Goal: Feedback & Contribution: Contribute content

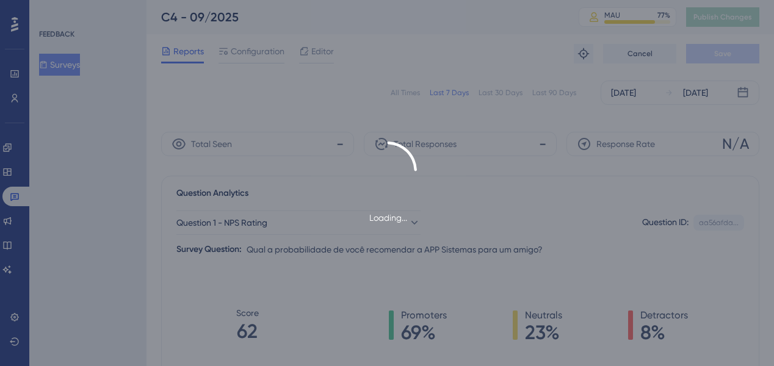
click at [267, 112] on div "Loading..." at bounding box center [387, 183] width 774 height 366
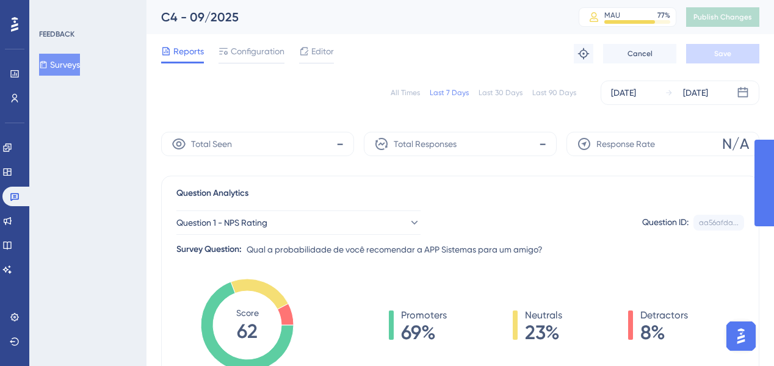
click at [402, 90] on div "All Times" at bounding box center [405, 93] width 29 height 10
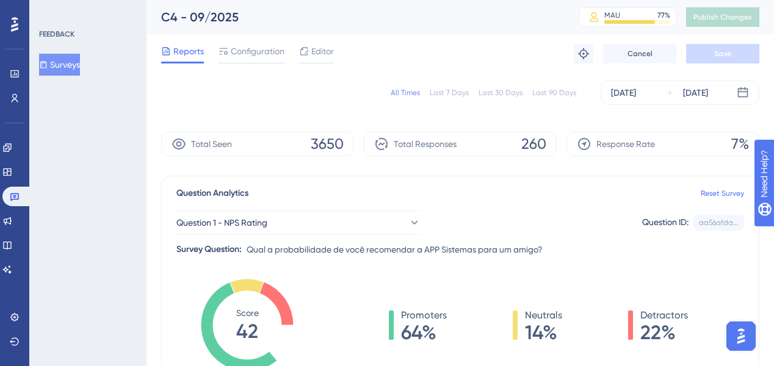
scroll to position [49, 0]
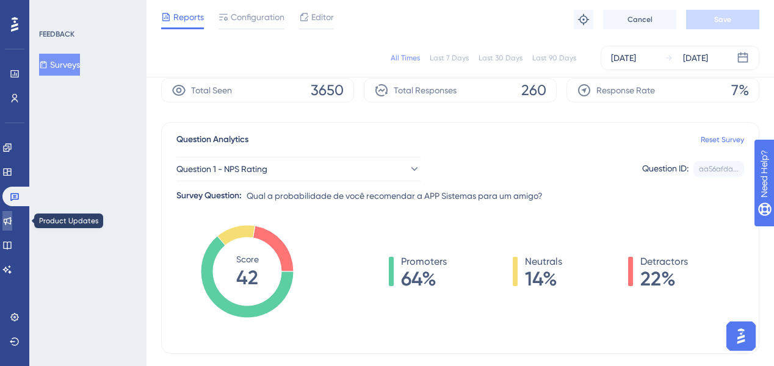
click at [11, 222] on icon at bounding box center [8, 221] width 8 height 8
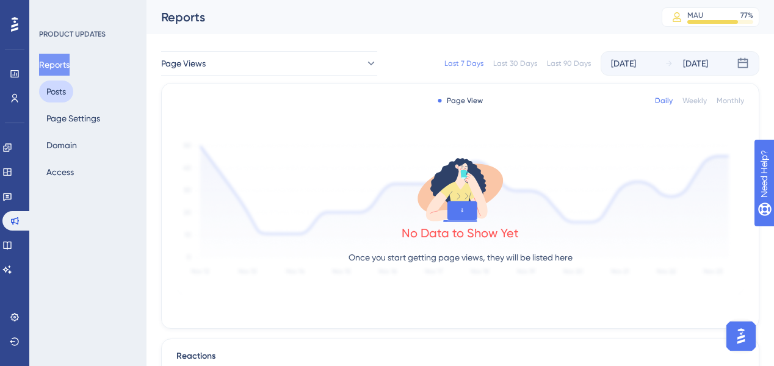
click at [58, 101] on button "Posts" at bounding box center [56, 92] width 34 height 22
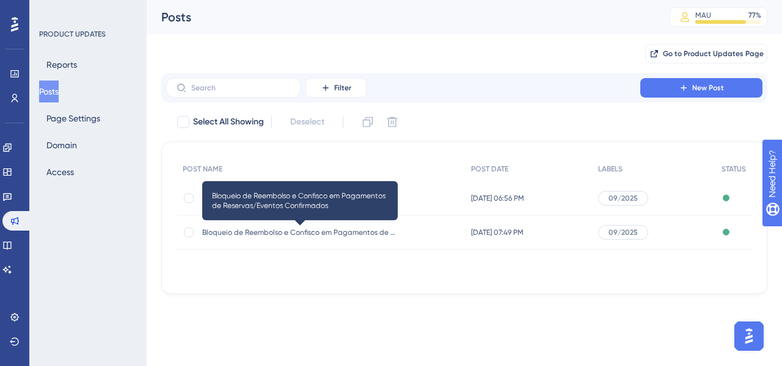
click at [337, 235] on span "Bloqueio de Reembolso e Confisco em Pagamentos de Reservas/Eventos Confirmados" at bounding box center [299, 233] width 195 height 10
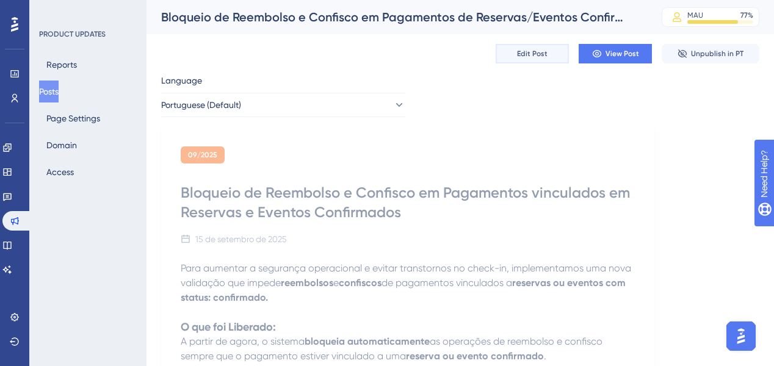
click at [558, 56] on button "Edit Post" at bounding box center [532, 54] width 73 height 20
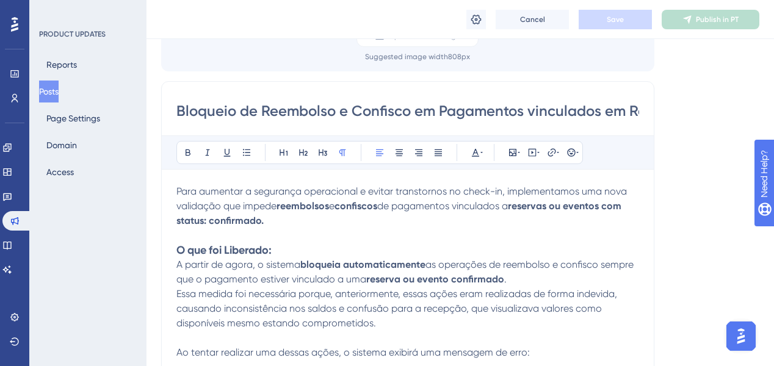
scroll to position [191, 0]
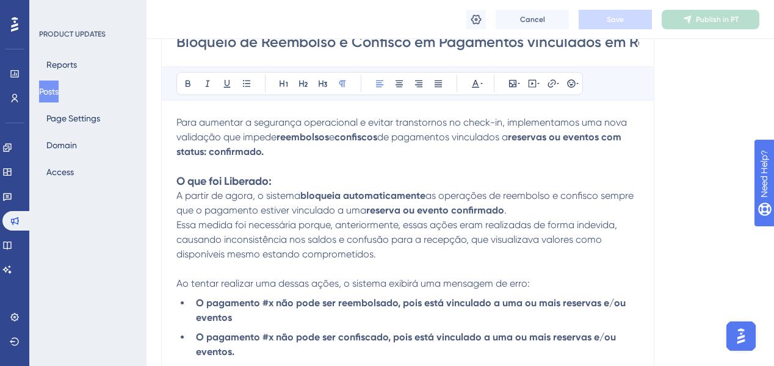
drag, startPoint x: 176, startPoint y: 120, endPoint x: 235, endPoint y: 145, distance: 64.6
click at [263, 128] on p "Para aumentar a segurança operacional e evitar transtornos no check-in, impleme…" at bounding box center [408, 137] width 463 height 44
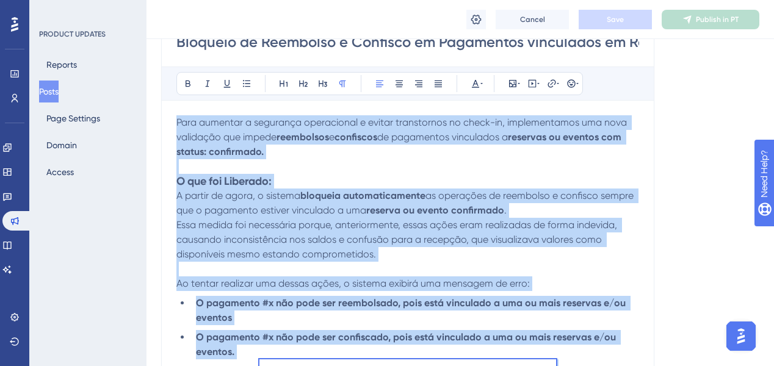
copy div "Lore ipsumdol s ametconse adipiscinge s doeius temporincid ut labor-et, dolorem…"
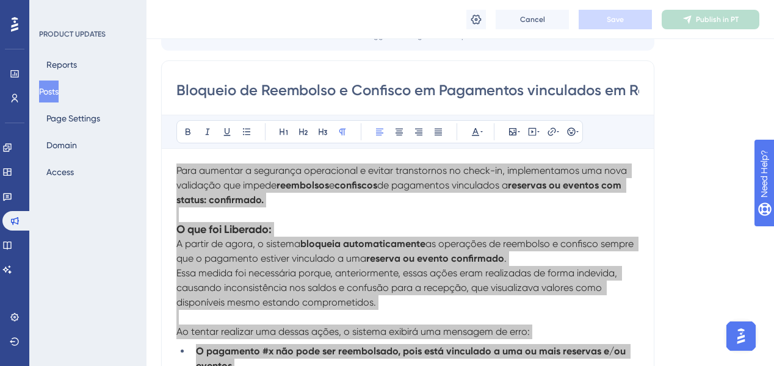
scroll to position [44, 0]
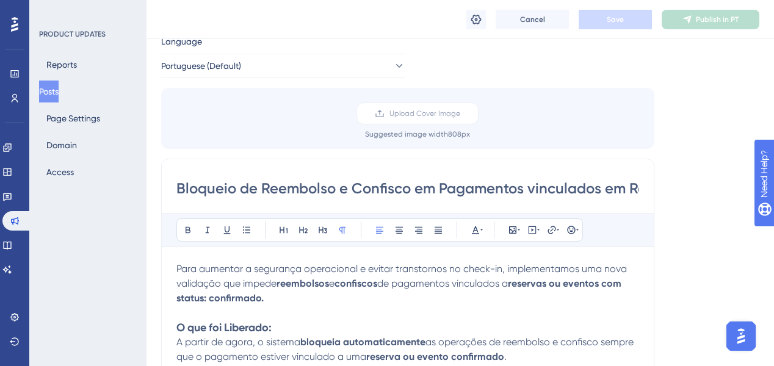
click at [382, 188] on input "Bloqueio de Reembolso e Confisco em Pagamentos vinculados em Reservas e Eventos…" at bounding box center [408, 189] width 463 height 20
click at [59, 89] on button "Posts" at bounding box center [49, 92] width 20 height 22
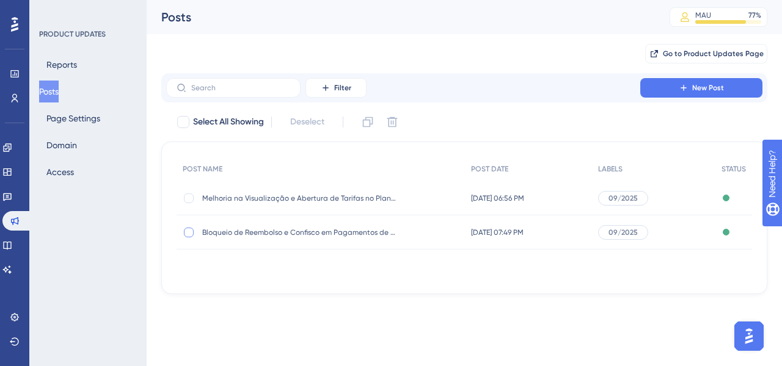
click at [186, 237] on div at bounding box center [189, 233] width 12 height 12
drag, startPoint x: 191, startPoint y: 230, endPoint x: 232, endPoint y: 209, distance: 46.4
click at [191, 230] on div at bounding box center [189, 233] width 10 height 10
checkbox input "false"
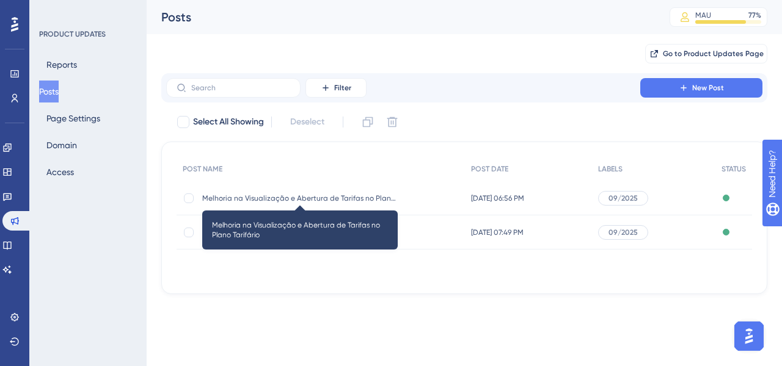
click at [236, 203] on span "Melhoria na Visualização e Abertura de Tarifas no Plano Tarifário" at bounding box center [299, 199] width 195 height 10
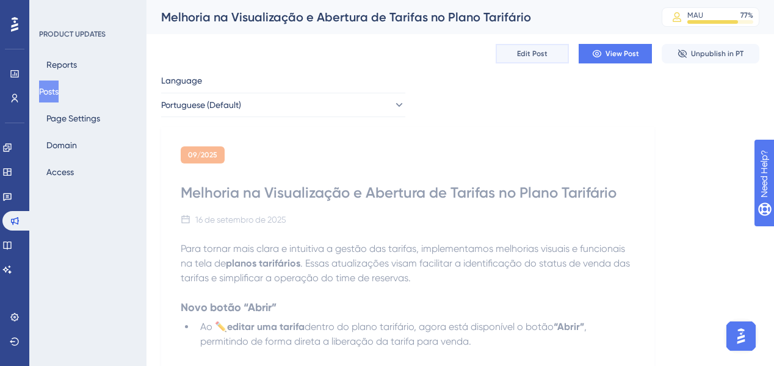
click at [550, 53] on button "Edit Post" at bounding box center [532, 54] width 73 height 20
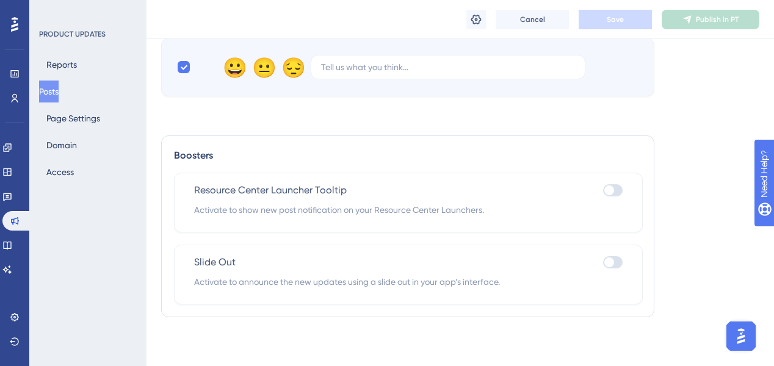
scroll to position [575, 0]
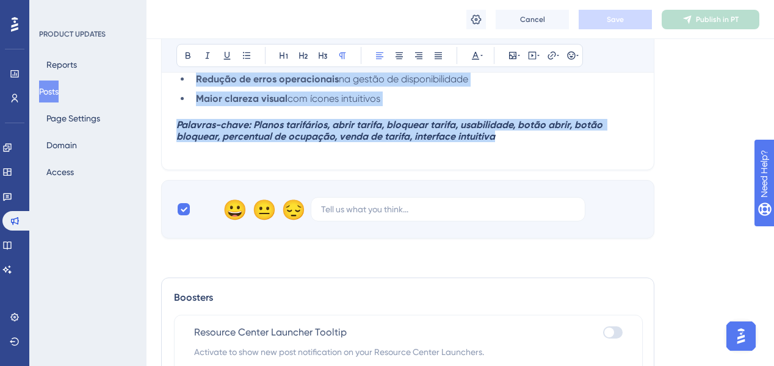
drag, startPoint x: 183, startPoint y: 165, endPoint x: 528, endPoint y: 152, distance: 344.7
copy div "Lore ipsumd sita conse a elitseddo e tempor inc utlabor, etdoloremagna aliquaen…"
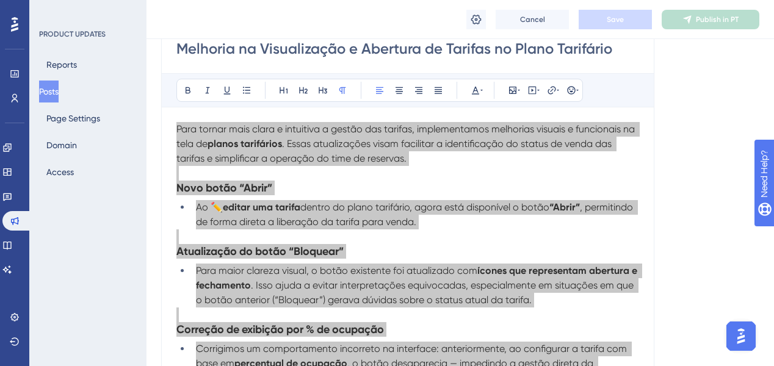
scroll to position [135, 0]
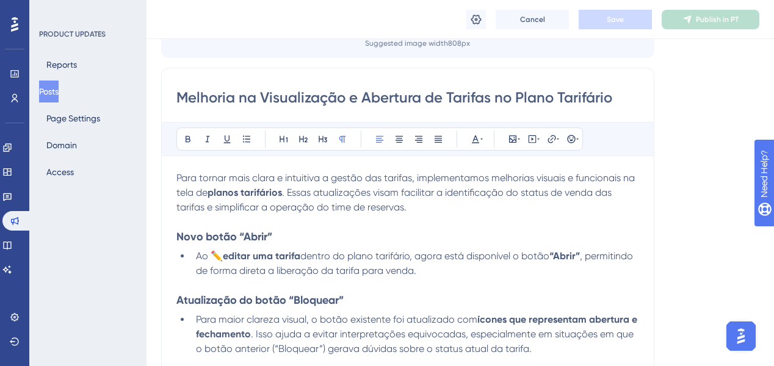
click at [340, 98] on input "Melhoria na Visualização e Abertura de Tarifas no Plano Tarifário" at bounding box center [408, 98] width 463 height 20
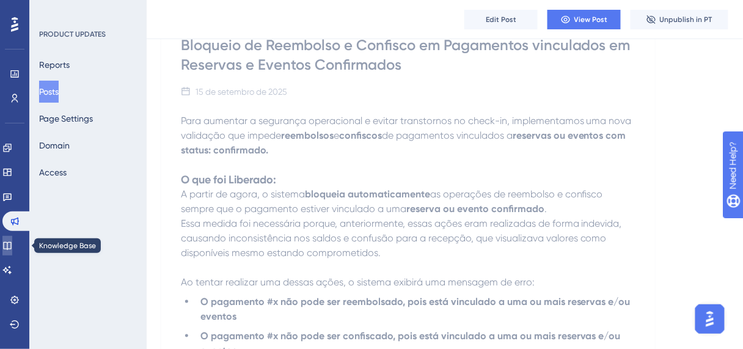
drag, startPoint x: 16, startPoint y: 240, endPoint x: 20, endPoint y: 247, distance: 8.2
click at [12, 241] on icon at bounding box center [7, 246] width 10 height 10
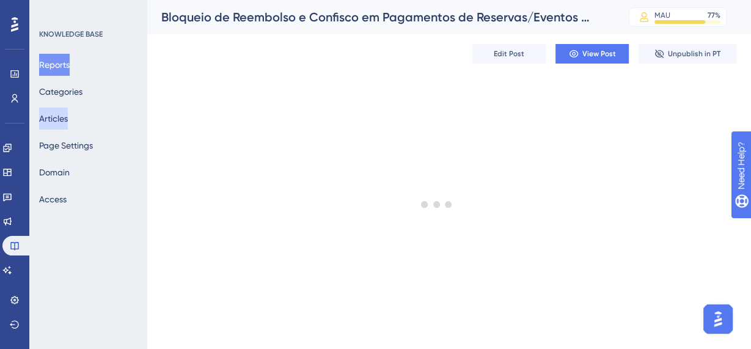
click at [58, 121] on button "Articles" at bounding box center [53, 118] width 29 height 22
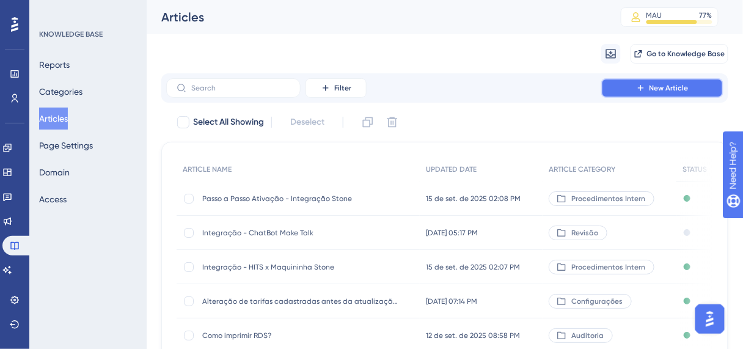
click at [702, 91] on button "New Article" at bounding box center [662, 88] width 122 height 20
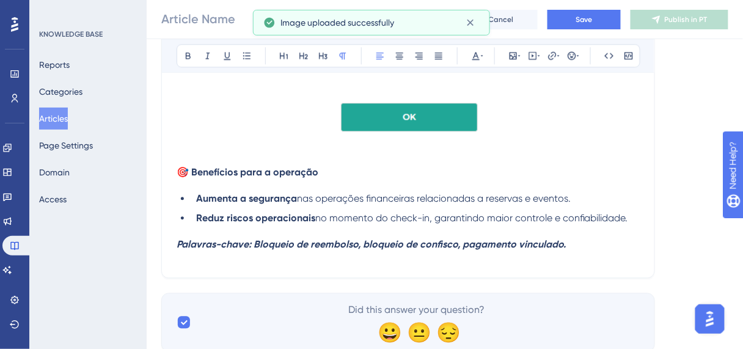
scroll to position [694, 0]
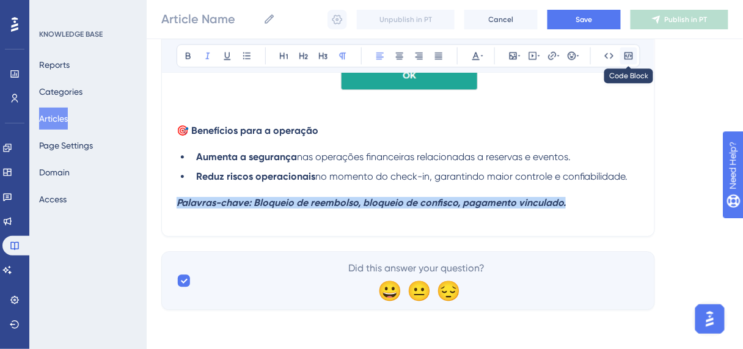
click at [630, 52] on icon at bounding box center [628, 55] width 8 height 7
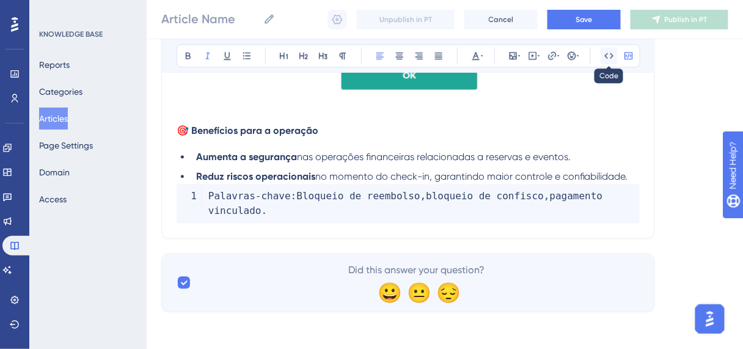
click at [610, 53] on icon at bounding box center [609, 56] width 10 height 10
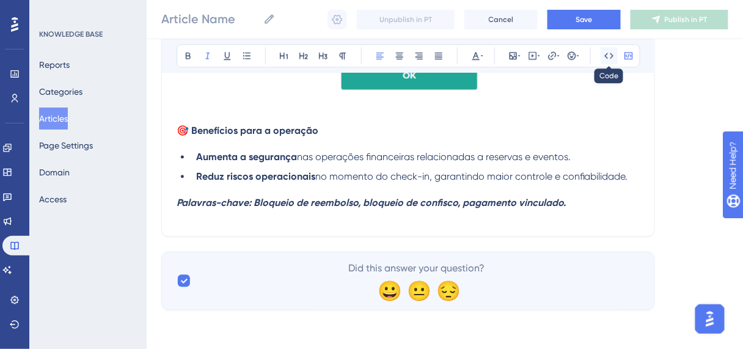
click at [616, 54] on button at bounding box center [608, 55] width 17 height 17
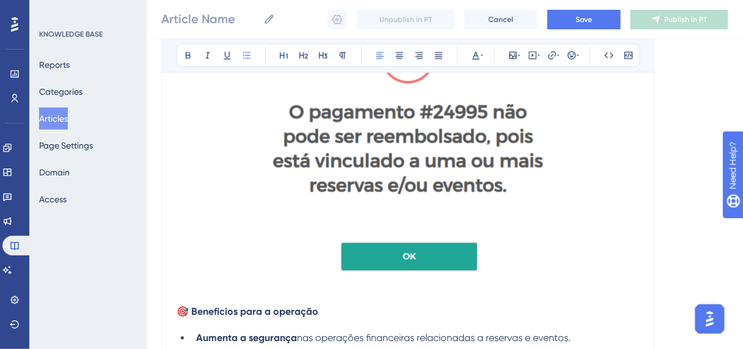
scroll to position [645, 0]
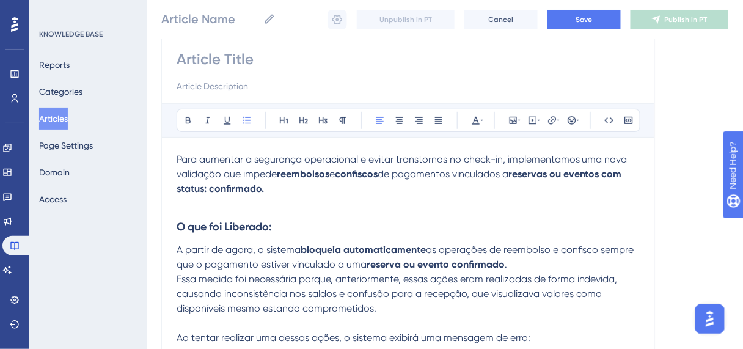
scroll to position [0, 0]
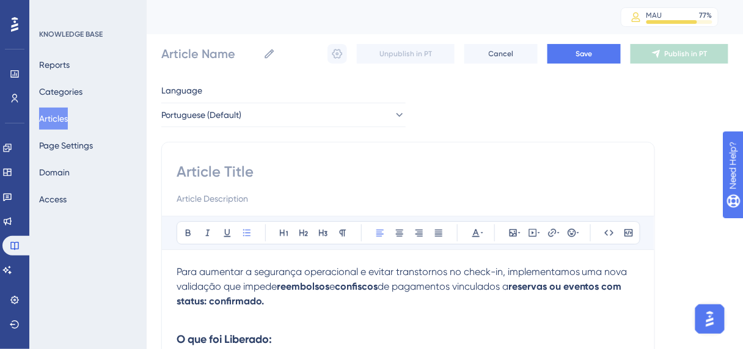
click at [219, 170] on input at bounding box center [408, 172] width 463 height 20
paste input "Bloqueio de Reembolso e Confisco em Pagamentos vinculados em Reservas e Eventos…"
type input "Bloqueio de Reembolso e Confisco em Pagamentos vinculados em Reservas e Eventos…"
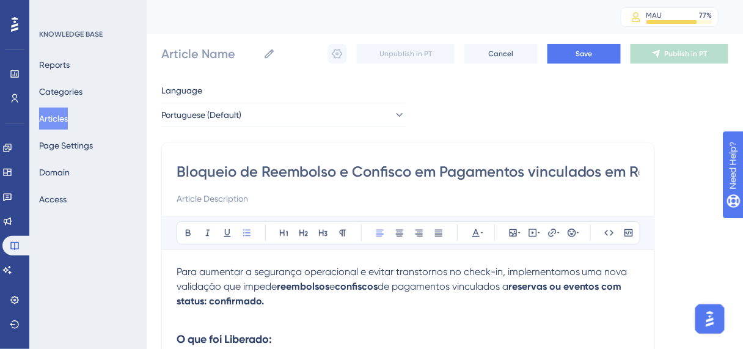
scroll to position [0, 209]
type input "Bloqueio de Reembolso e Confisco em Pagamentos vinculados em Reservas e Eventos…"
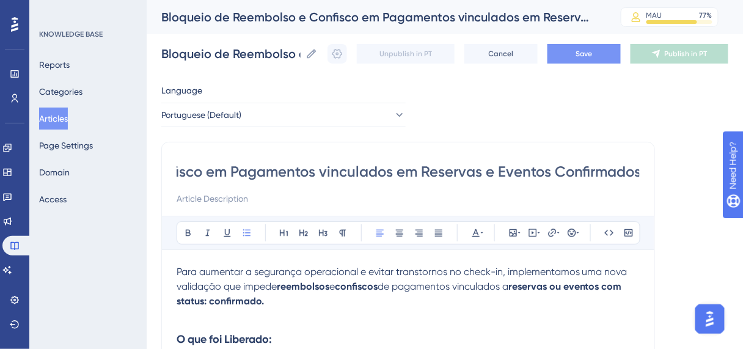
type input "Bloqueio de Reembolso e Confisco em Pagamentos vinculados em Reservas e Eventos…"
click at [616, 53] on button "Save" at bounding box center [583, 54] width 73 height 20
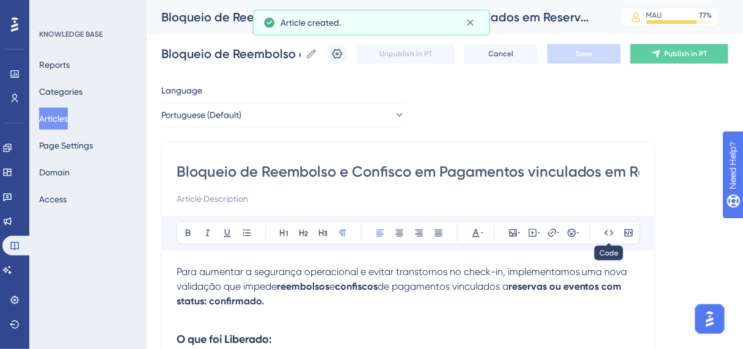
scroll to position [282, 0]
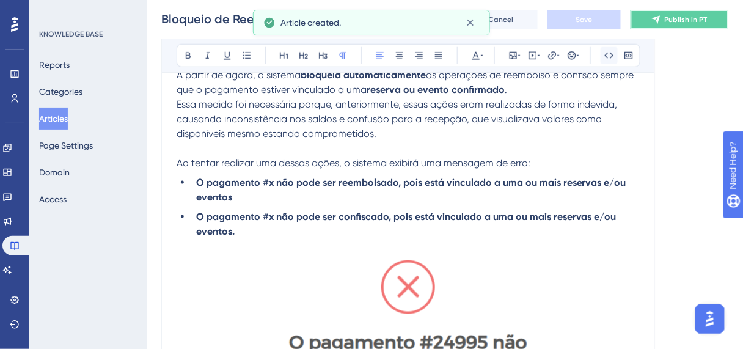
drag, startPoint x: 694, startPoint y: 20, endPoint x: 600, endPoint y: 63, distance: 102.8
click at [694, 20] on span "Publish in PT" at bounding box center [685, 20] width 43 height 10
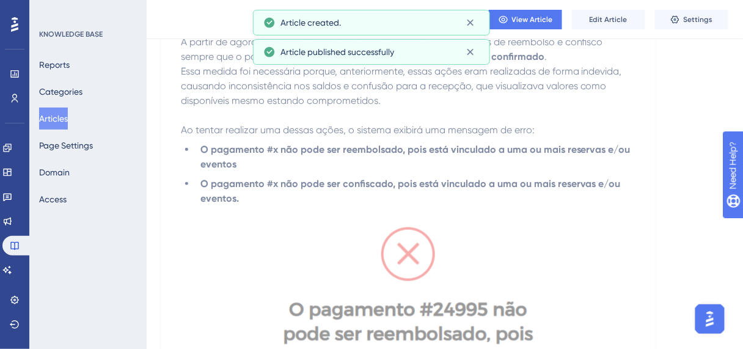
scroll to position [0, 0]
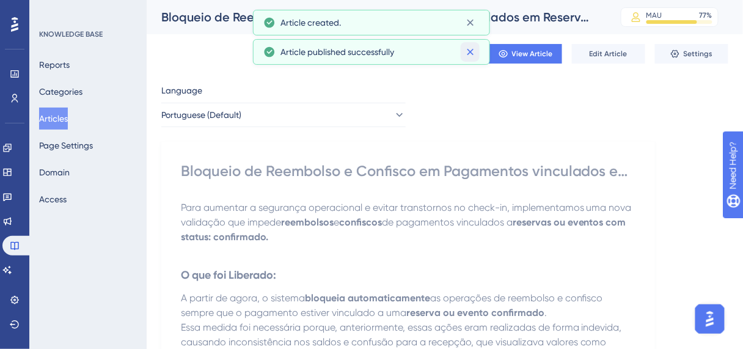
click at [471, 49] on icon at bounding box center [470, 52] width 12 height 12
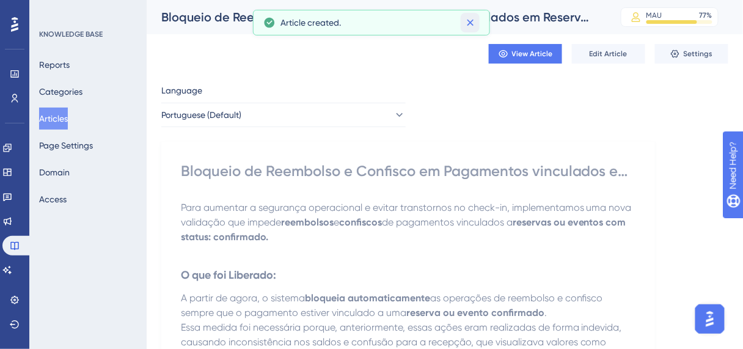
click at [467, 23] on icon at bounding box center [470, 22] width 12 height 12
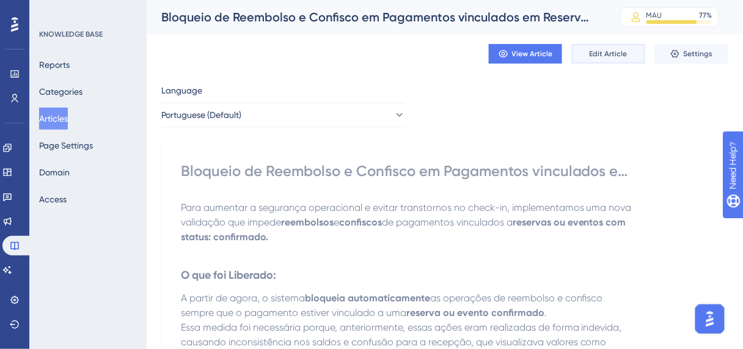
click at [593, 50] on span "Edit Article" at bounding box center [608, 54] width 38 height 10
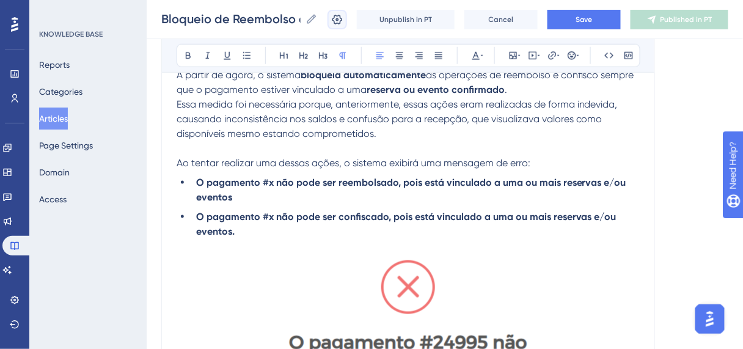
click at [338, 23] on button at bounding box center [337, 20] width 20 height 20
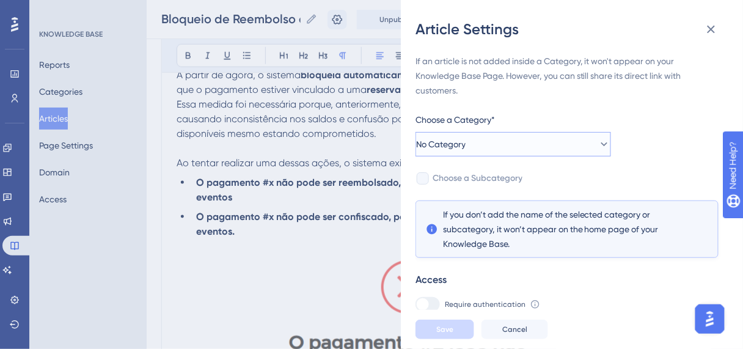
click at [510, 154] on button "No Category" at bounding box center [512, 144] width 195 height 24
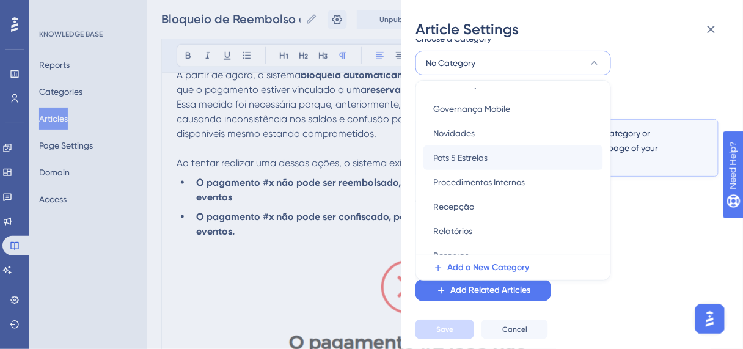
scroll to position [293, 0]
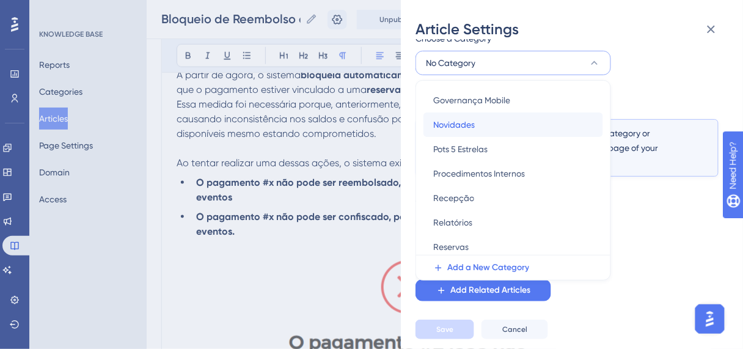
click at [450, 129] on span "Novidades" at bounding box center [454, 124] width 42 height 15
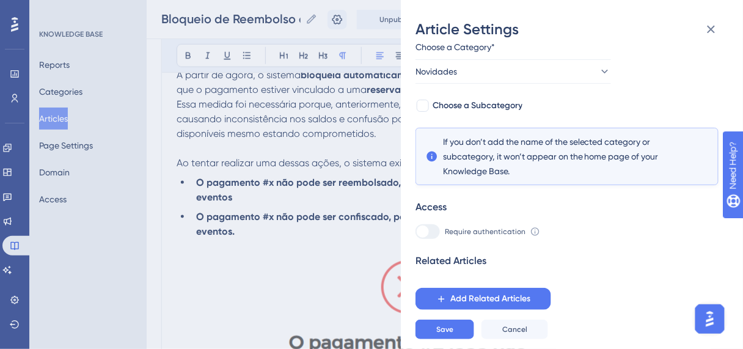
scroll to position [64, 0]
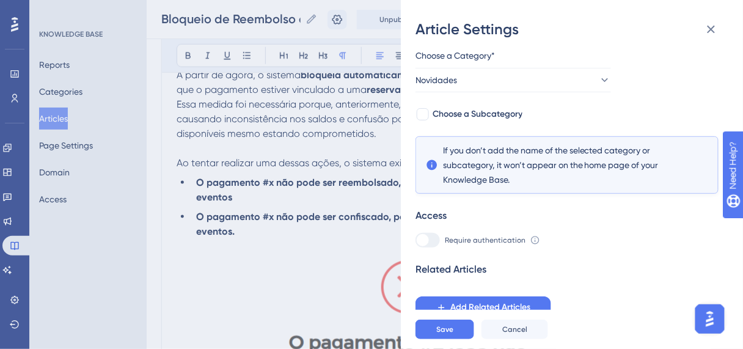
drag, startPoint x: 422, startPoint y: 114, endPoint x: 431, endPoint y: 116, distance: 8.7
click at [422, 114] on div at bounding box center [423, 114] width 12 height 12
checkbox input "true"
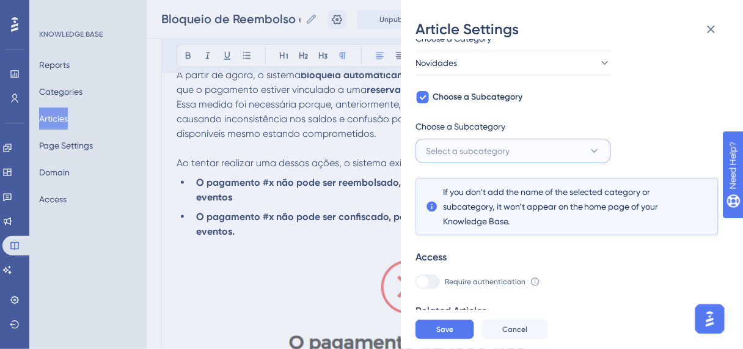
click at [473, 145] on span "Select a subcategory" at bounding box center [468, 151] width 84 height 15
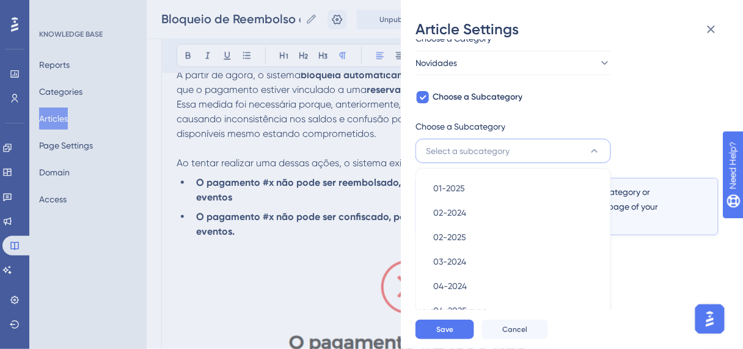
scroll to position [158, 0]
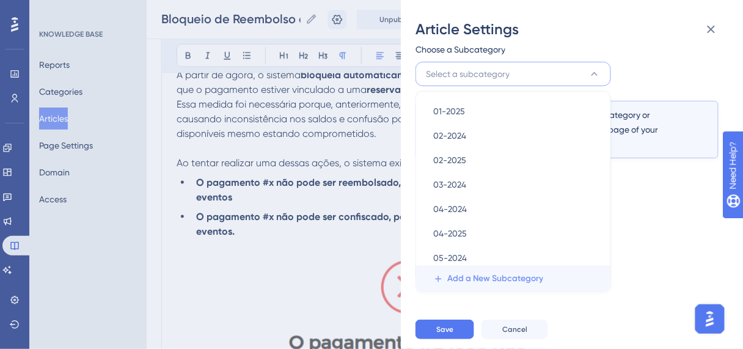
click at [484, 274] on span "Add a New Subcategory" at bounding box center [495, 278] width 96 height 15
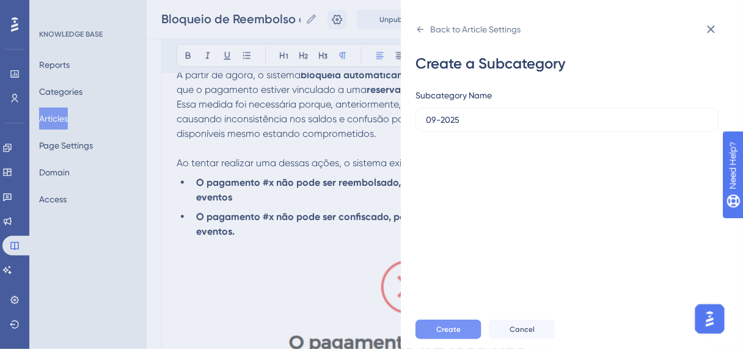
type input "09-2025"
click at [450, 333] on span "Create" at bounding box center [448, 329] width 24 height 10
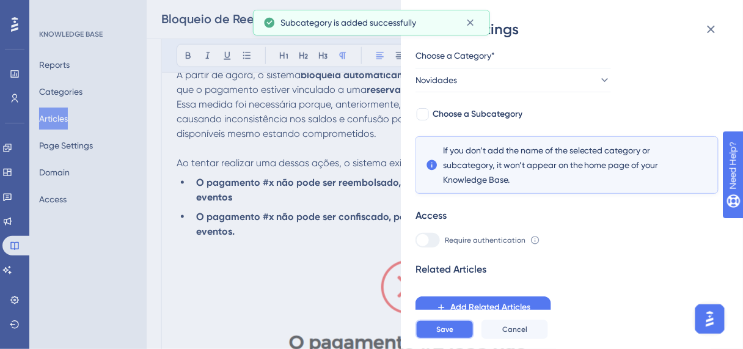
click at [448, 334] on span "Save" at bounding box center [444, 329] width 17 height 10
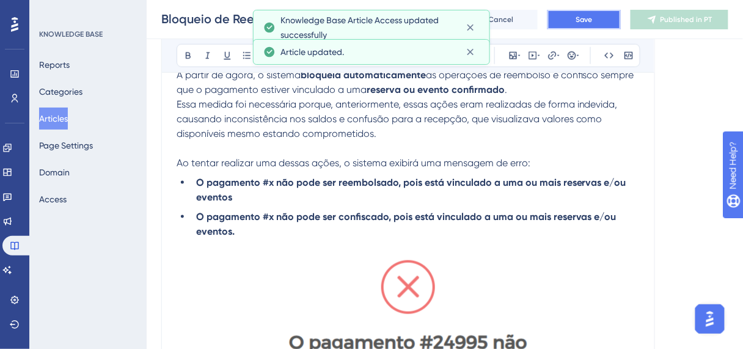
click at [589, 24] on span "Save" at bounding box center [583, 20] width 17 height 10
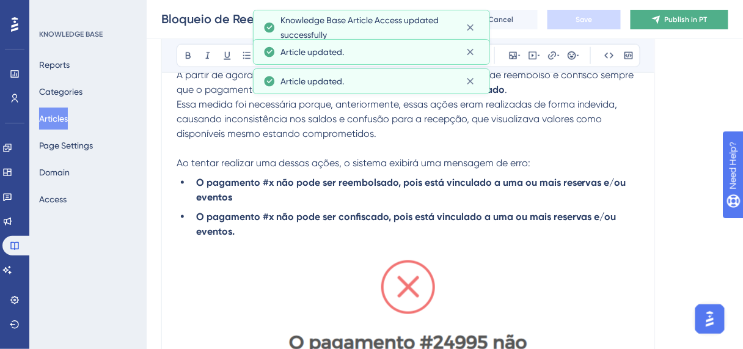
click at [674, 20] on span "Publish in PT" at bounding box center [685, 20] width 43 height 10
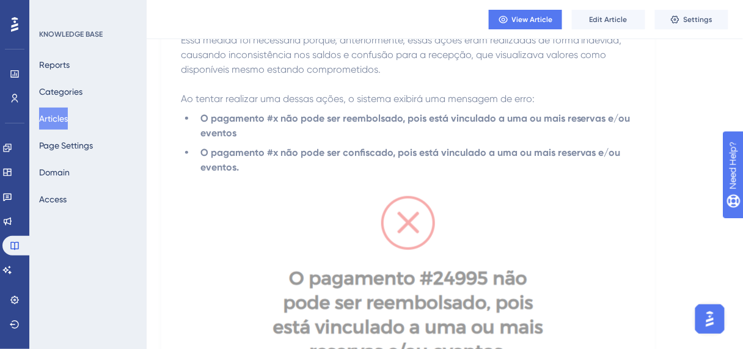
click at [53, 120] on button "Articles" at bounding box center [53, 118] width 29 height 22
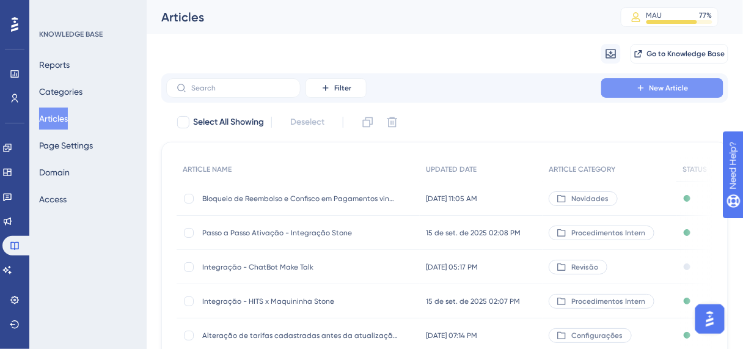
click at [661, 87] on span "New Article" at bounding box center [668, 88] width 39 height 10
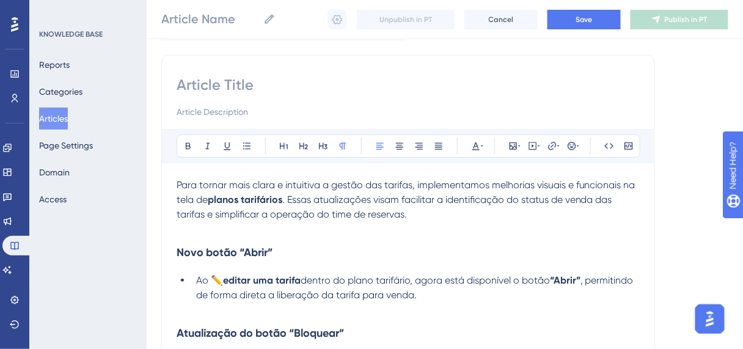
scroll to position [78, 0]
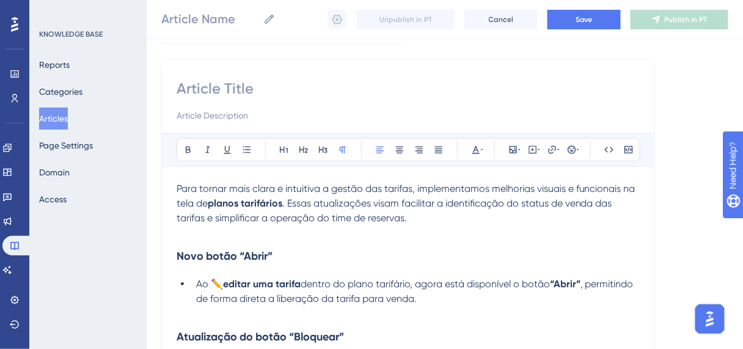
click at [194, 84] on input at bounding box center [408, 89] width 463 height 20
paste input "Melhoria na Visualização e Abertura de Tarifas no Plano Tarifário"
type input "Melhoria na Visualização e Abertura de Tarifas no Plano Tarifário"
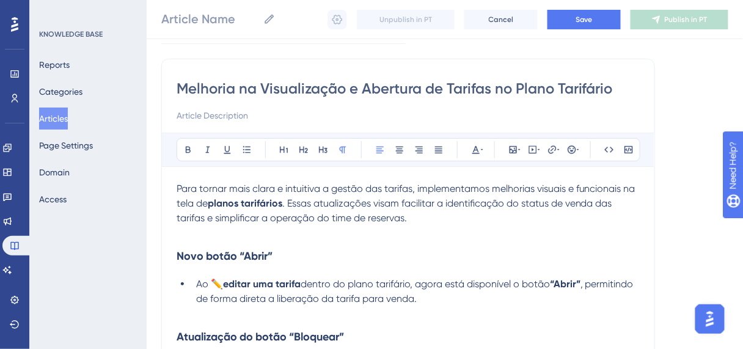
type input "Melhoria na Visualização e Abertura de Tarifas no Plano Tarifário"
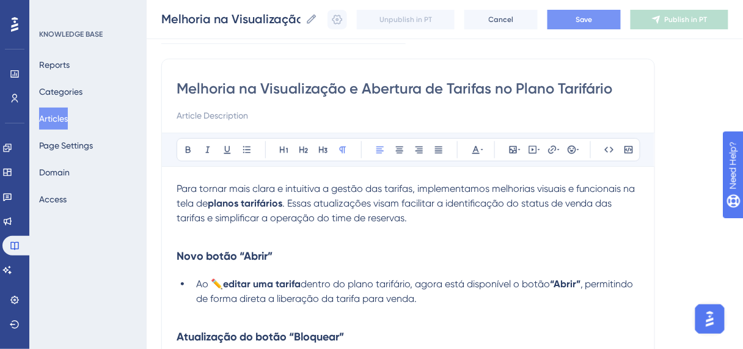
type input "Melhoria na Visualização e Abertura de Tarifas no Plano Tarifário"
click at [602, 13] on button "Save" at bounding box center [583, 20] width 73 height 20
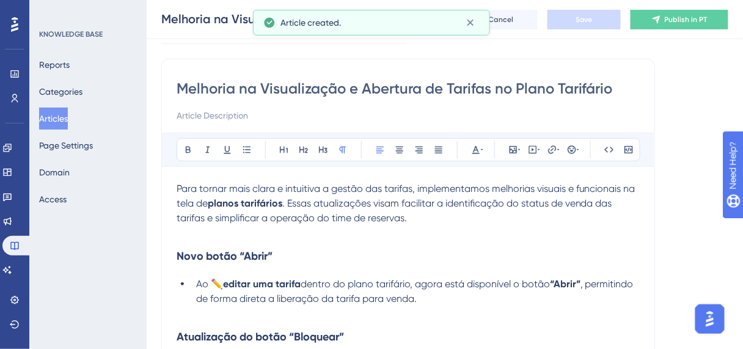
scroll to position [366, 0]
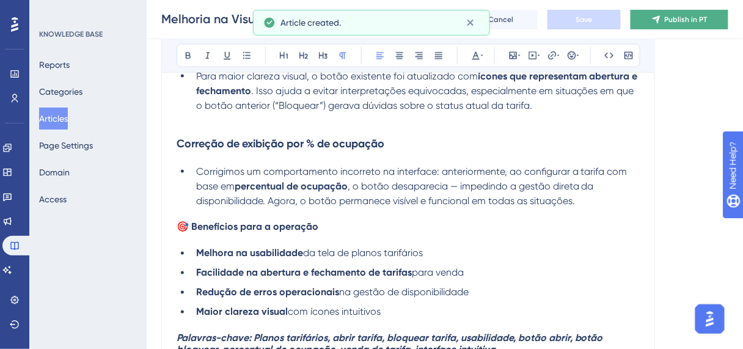
click at [705, 21] on span "Publish in PT" at bounding box center [685, 20] width 43 height 10
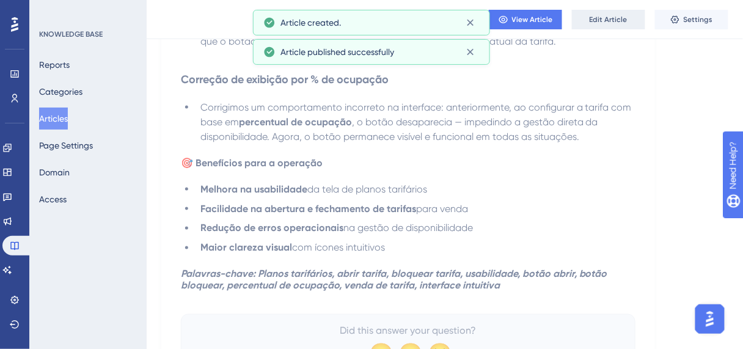
click at [605, 17] on span "Edit Article" at bounding box center [608, 20] width 38 height 10
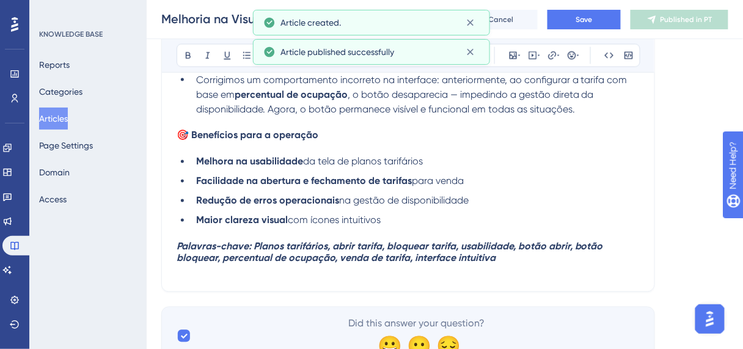
scroll to position [514, 0]
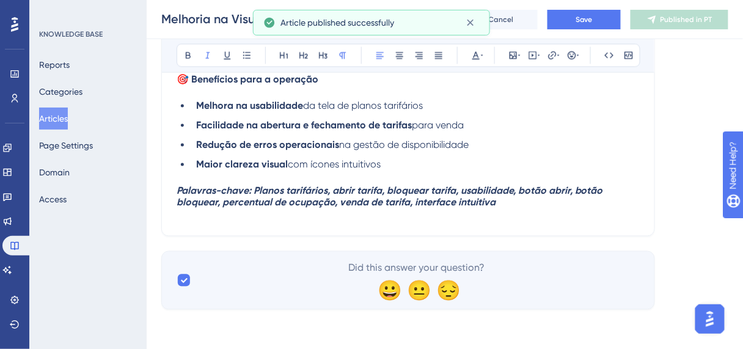
click at [526, 207] on h4 "Palavras-chave: Planos tarifários, abrir tarifa, bloquear tarifa, usabilidade, …" at bounding box center [408, 196] width 463 height 23
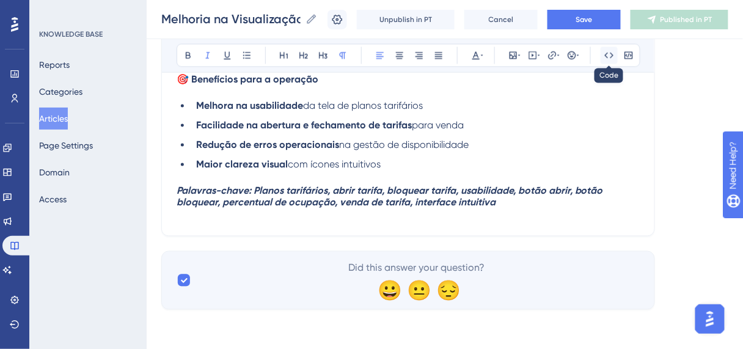
click at [606, 56] on icon at bounding box center [609, 56] width 10 height 10
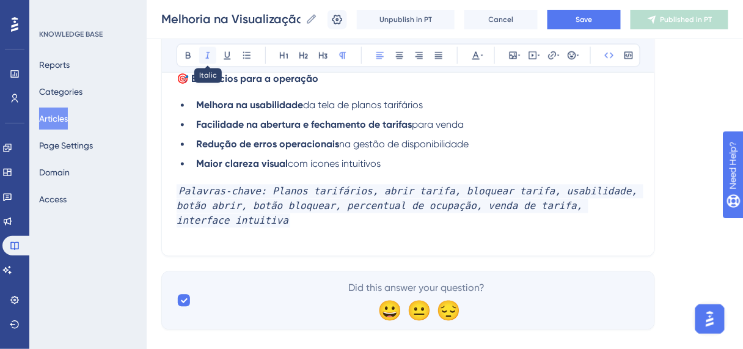
click at [211, 54] on icon at bounding box center [208, 56] width 10 height 10
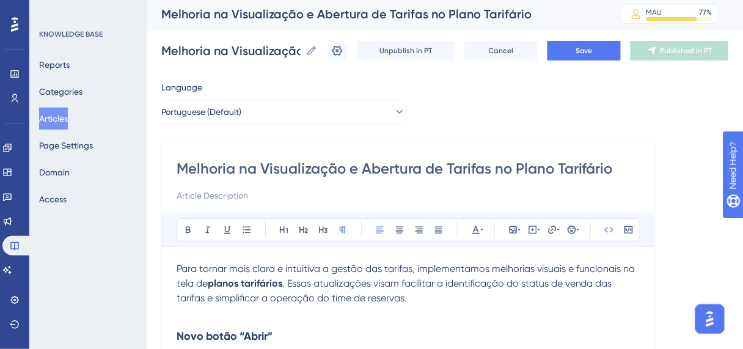
scroll to position [0, 0]
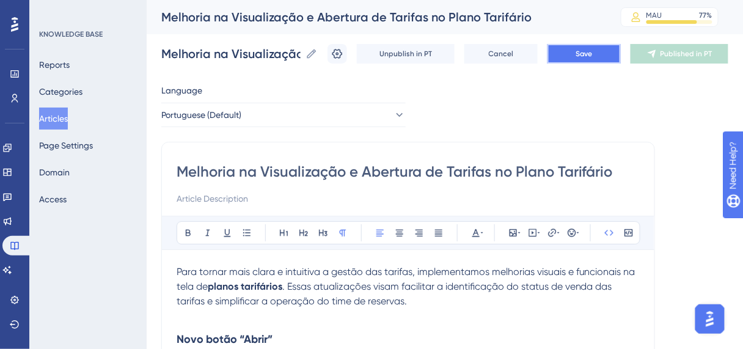
click at [587, 55] on span "Save" at bounding box center [583, 54] width 17 height 10
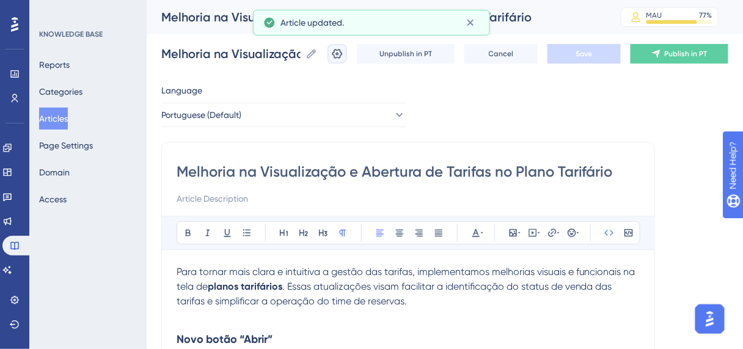
click at [343, 51] on icon at bounding box center [337, 54] width 12 height 12
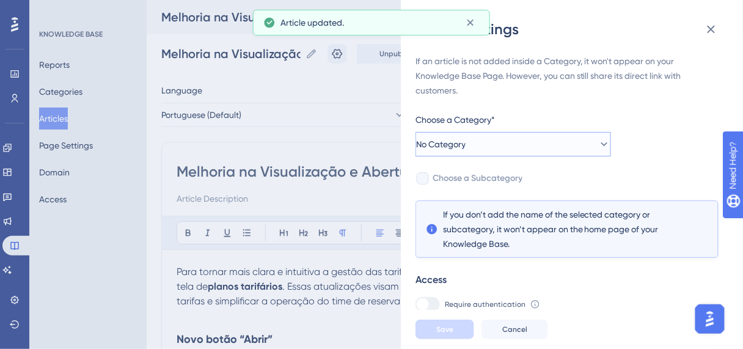
click at [477, 149] on button "No Category" at bounding box center [512, 144] width 195 height 24
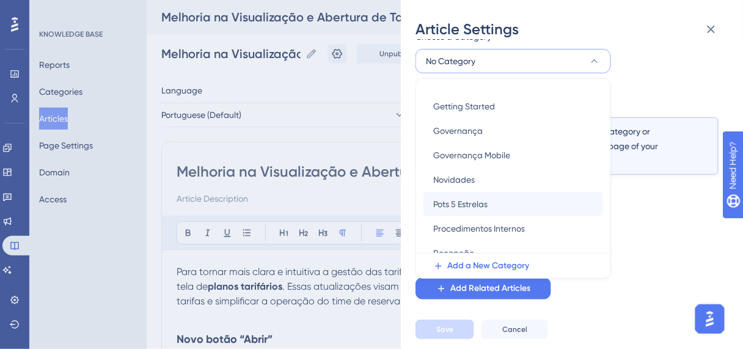
scroll to position [244, 0]
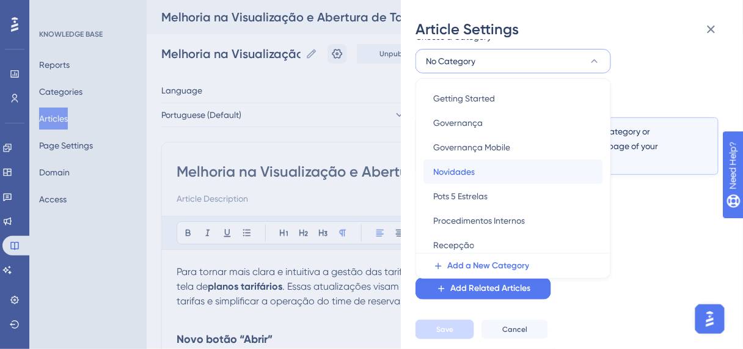
click at [450, 172] on span "Novidades" at bounding box center [454, 171] width 42 height 15
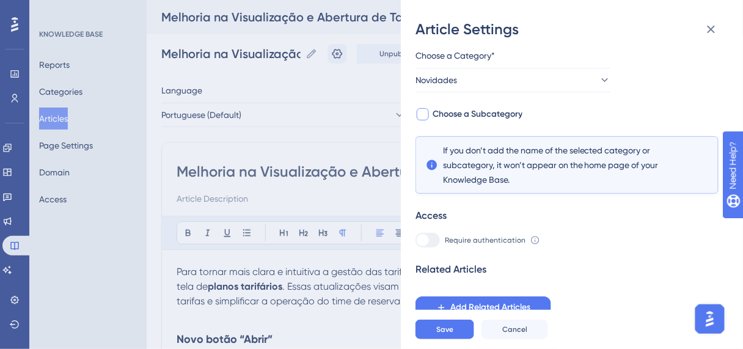
click at [460, 116] on span "Choose a Subcategory" at bounding box center [477, 114] width 90 height 15
checkbox input "true"
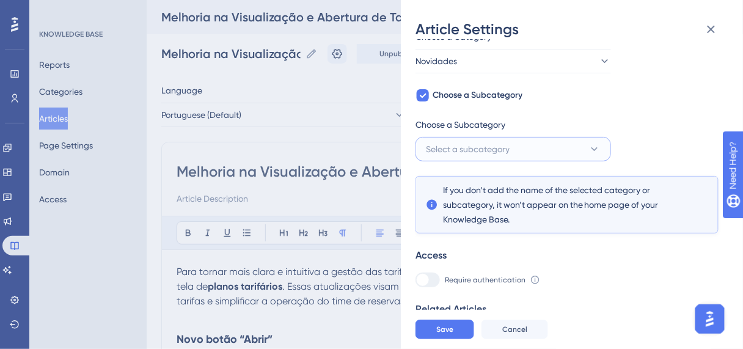
click at [470, 145] on span "Select a subcategory" at bounding box center [468, 149] width 84 height 15
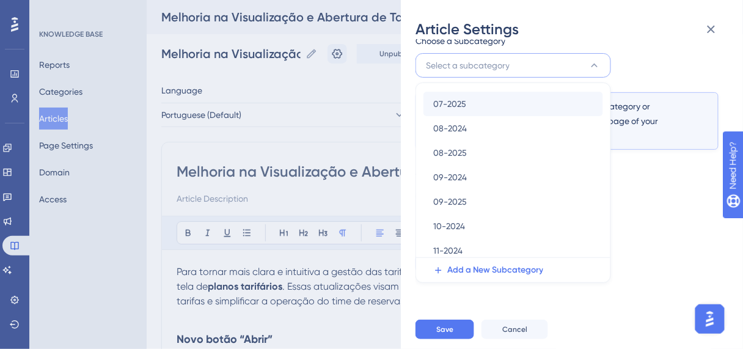
scroll to position [247, 0]
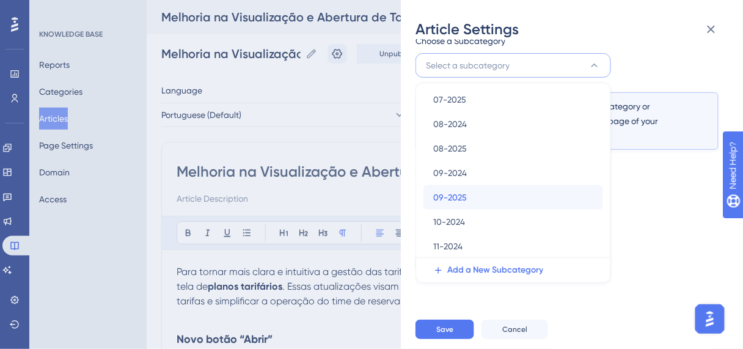
click at [465, 190] on span "09-2025" at bounding box center [450, 197] width 34 height 15
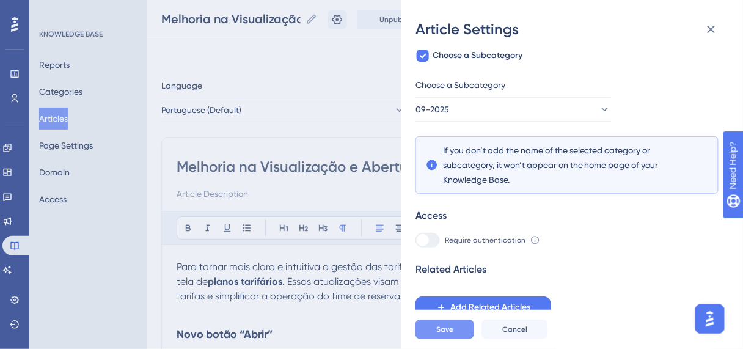
scroll to position [195, 0]
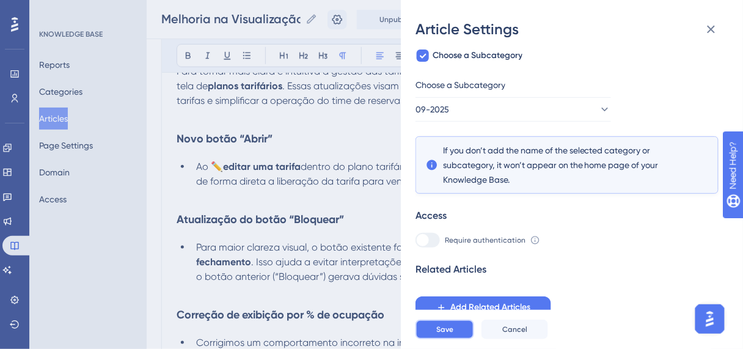
click at [456, 333] on button "Save" at bounding box center [444, 329] width 59 height 20
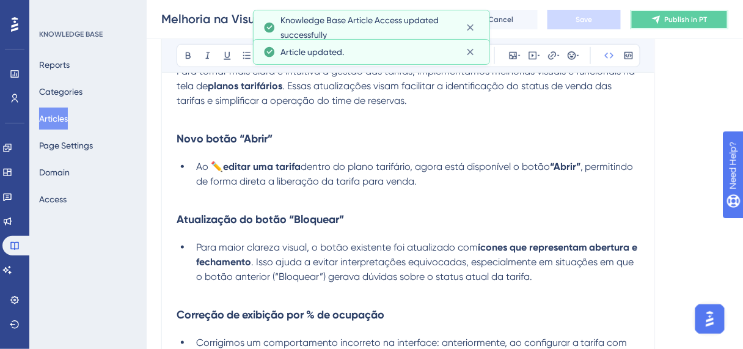
click at [707, 25] on button "Publish in PT" at bounding box center [679, 20] width 98 height 20
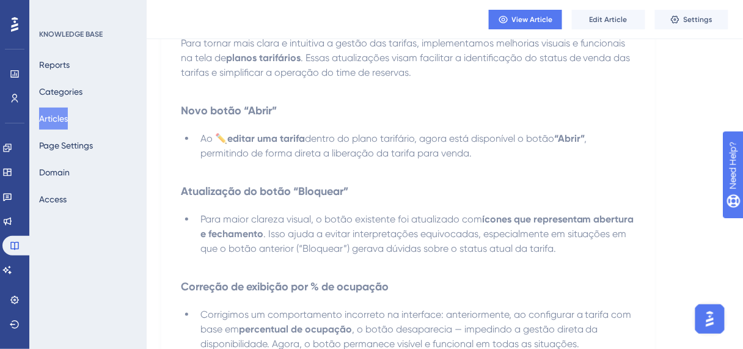
scroll to position [117, 0]
